Goal: Task Accomplishment & Management: Manage account settings

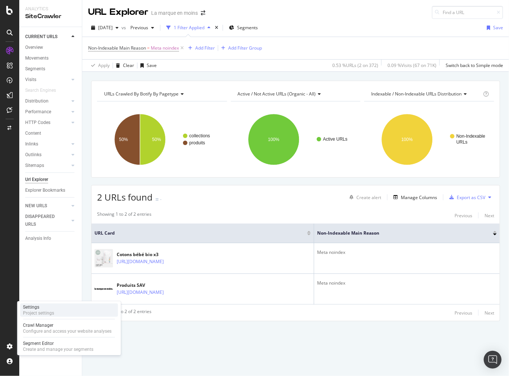
click at [46, 312] on div "Project settings" at bounding box center [38, 313] width 31 height 6
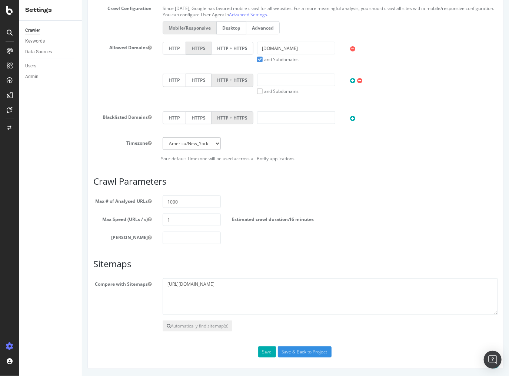
scroll to position [222, 0]
click at [303, 354] on input "Save & Back to Project" at bounding box center [304, 351] width 54 height 11
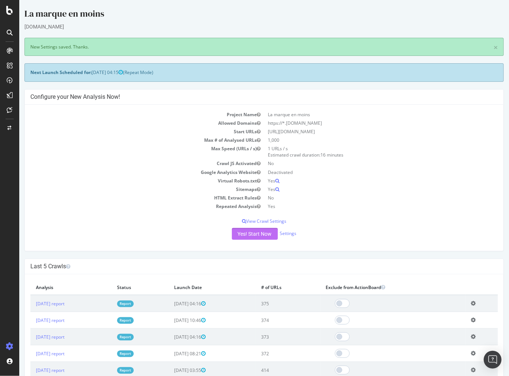
click at [244, 233] on button "Yes! Start Now" at bounding box center [254, 234] width 46 height 12
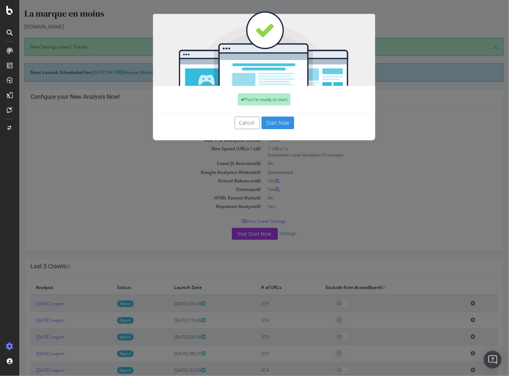
click at [280, 123] on button "Start Now" at bounding box center [277, 123] width 33 height 13
